Goal: Task Accomplishment & Management: Manage account settings

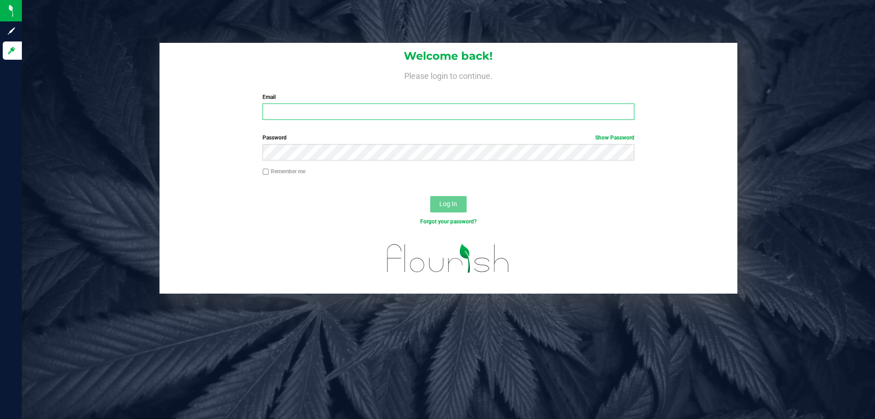
click at [287, 110] on input "Email" at bounding box center [447, 111] width 371 height 16
type input "[EMAIL_ADDRESS][DOMAIN_NAME]"
click at [430, 196] on button "Log In" at bounding box center [448, 204] width 36 height 16
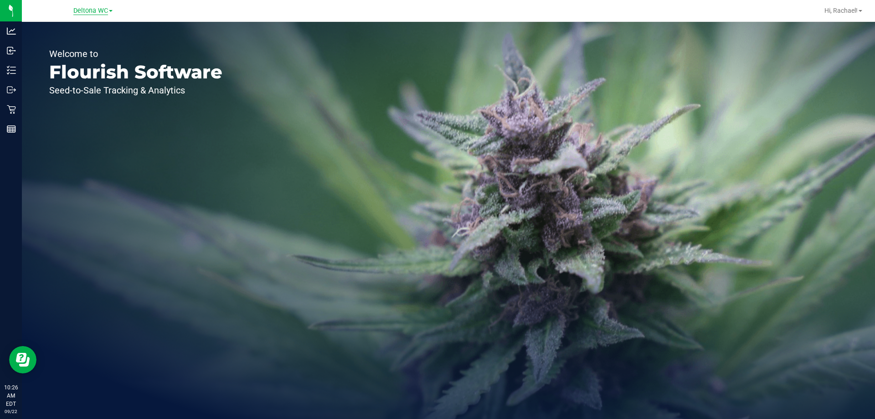
click at [93, 7] on span "Deltona WC" at bounding box center [90, 11] width 35 height 8
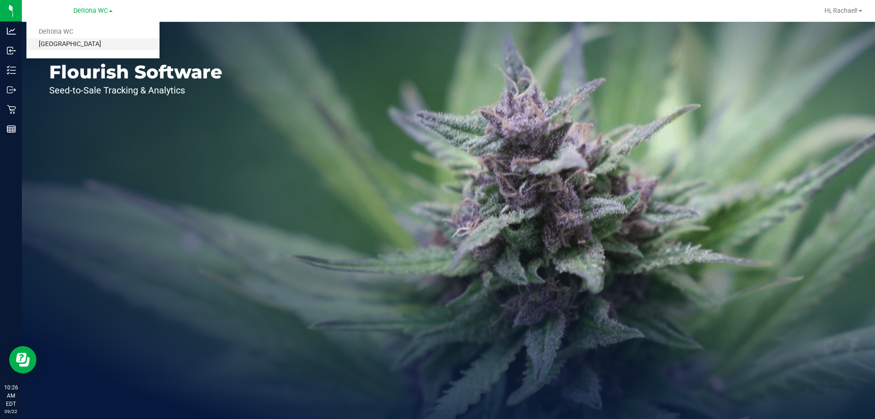
click at [73, 41] on link "[GEOGRAPHIC_DATA]" at bounding box center [92, 44] width 133 height 12
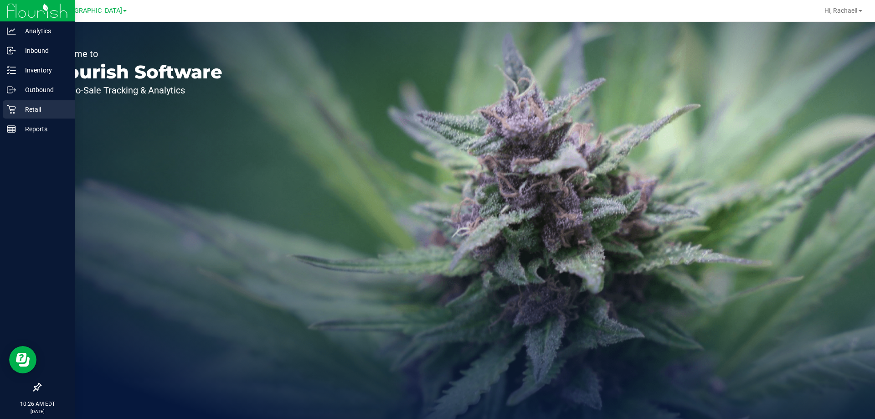
click at [28, 107] on p "Retail" at bounding box center [43, 109] width 55 height 11
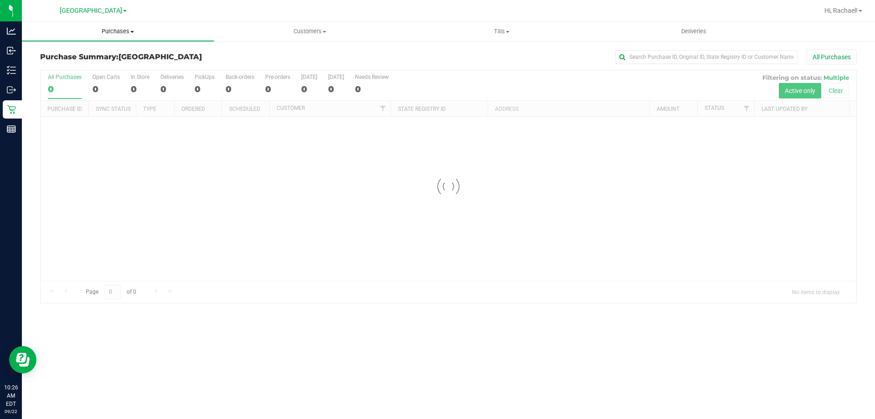
click at [119, 30] on span "Purchases" at bounding box center [118, 31] width 192 height 8
click at [75, 67] on span "Fulfillment" at bounding box center [50, 66] width 56 height 8
